Goal: Navigation & Orientation: Find specific page/section

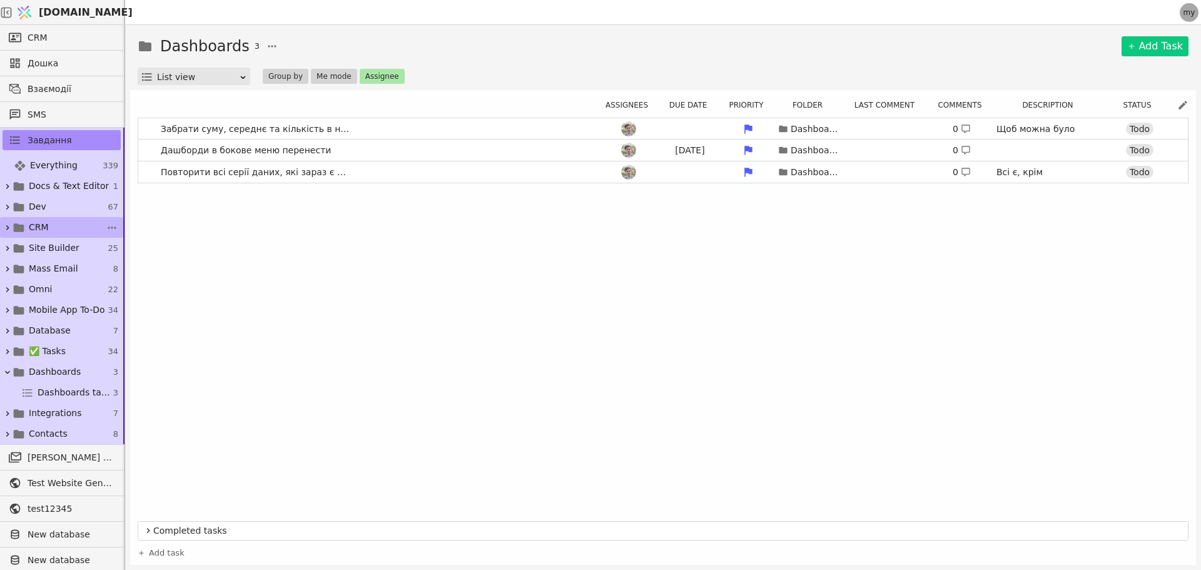
click at [7, 229] on icon at bounding box center [7, 227] width 3 height 5
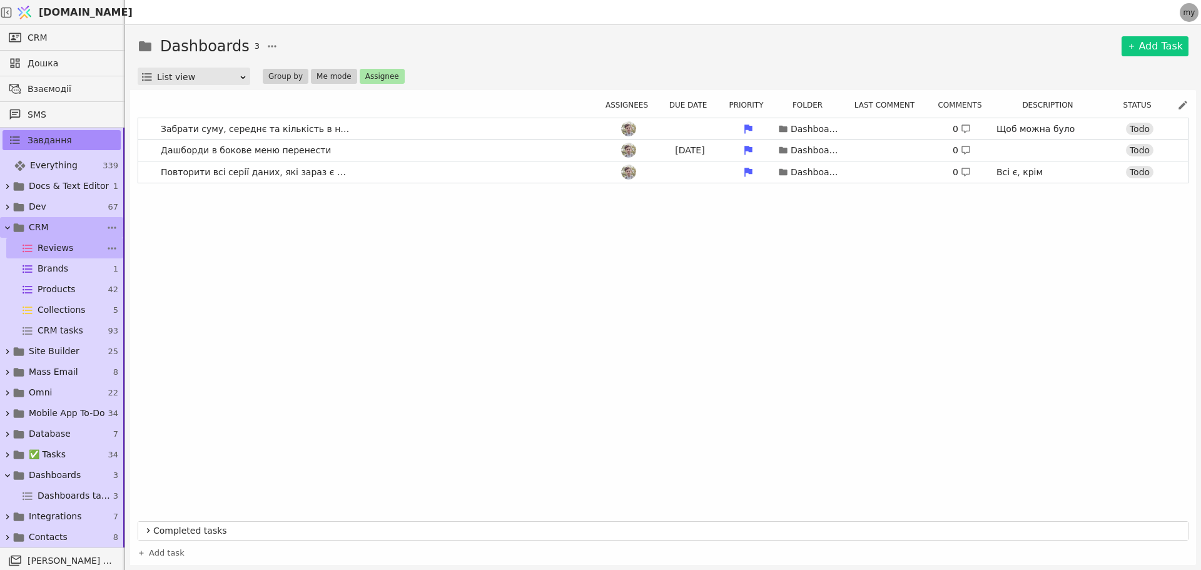
click at [58, 248] on span "Reviews" at bounding box center [56, 247] width 36 height 13
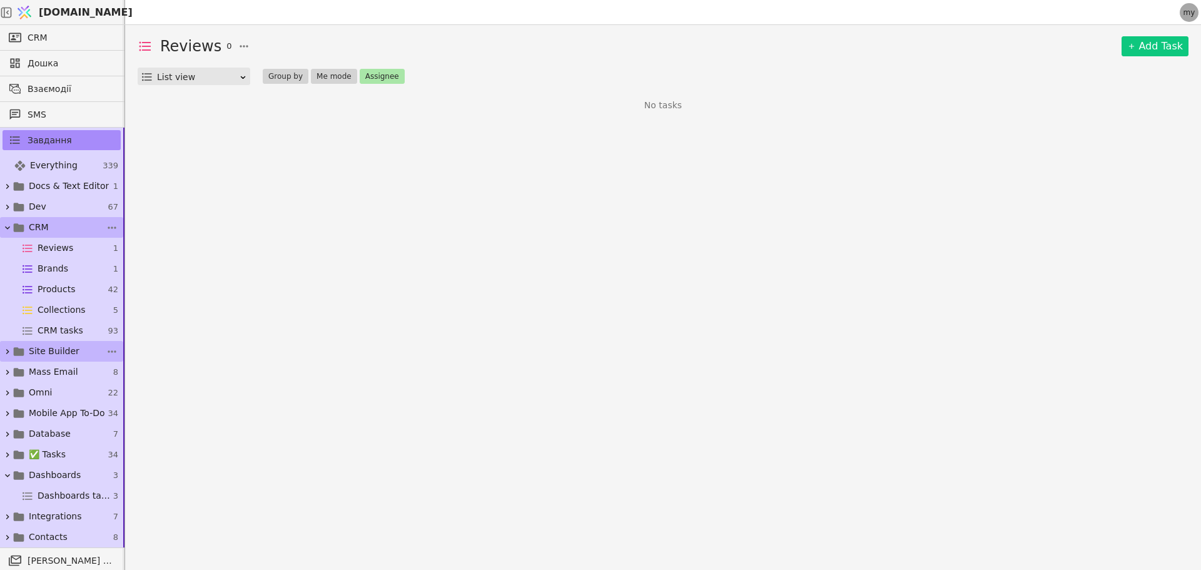
click at [38, 352] on span "Site Builder" at bounding box center [54, 351] width 51 height 13
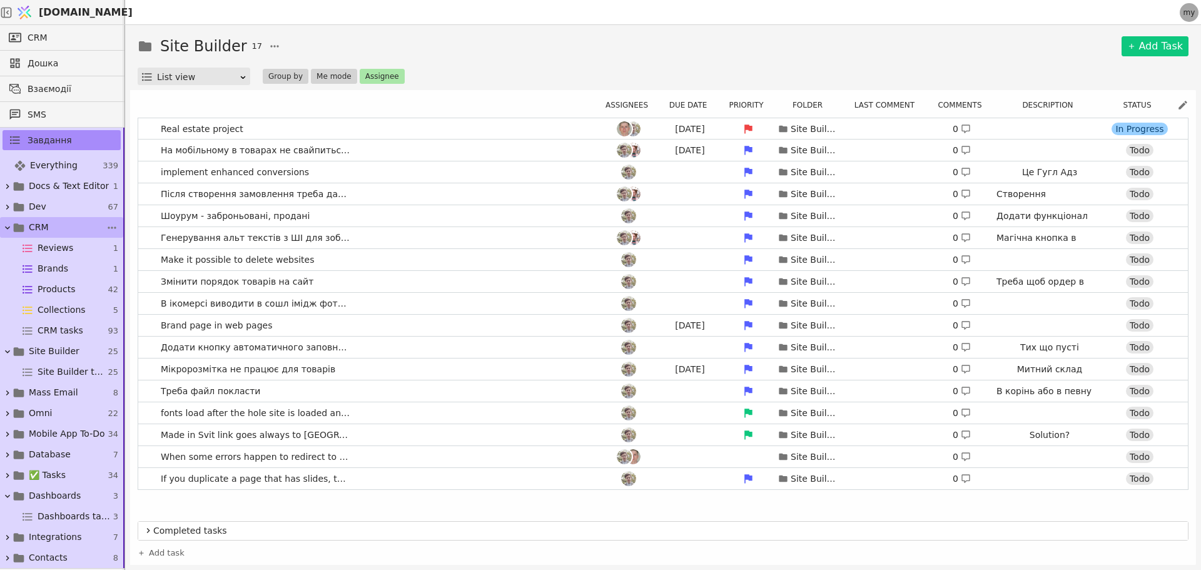
click at [482, 16] on div at bounding box center [651, 12] width 1052 height 24
